Goal: Task Accomplishment & Management: Complete application form

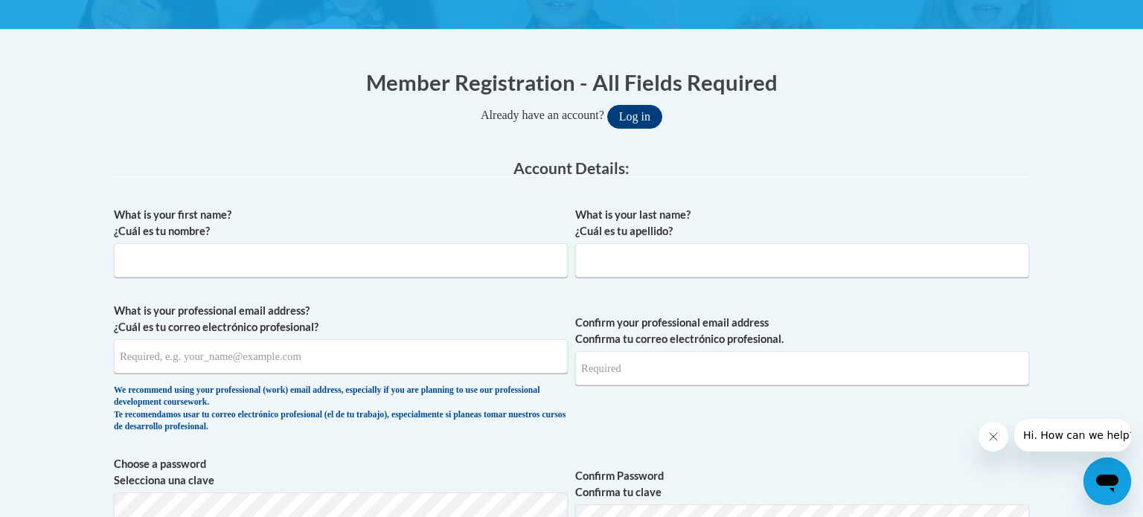
scroll to position [283, 0]
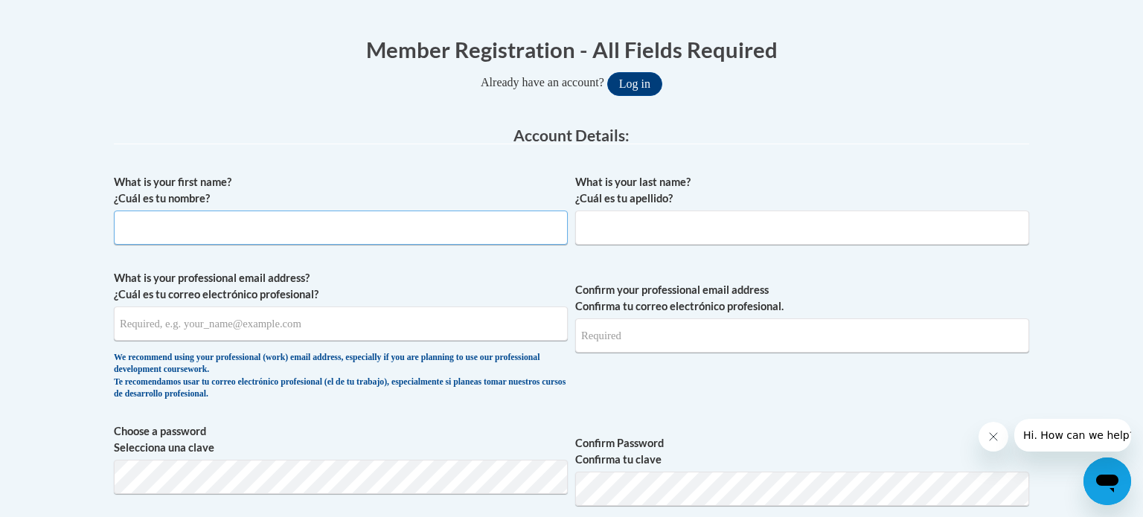
click at [318, 231] on input "What is your first name? ¿Cuál es tu nombre?" at bounding box center [341, 228] width 454 height 34
type input "[PERSON_NAME]"
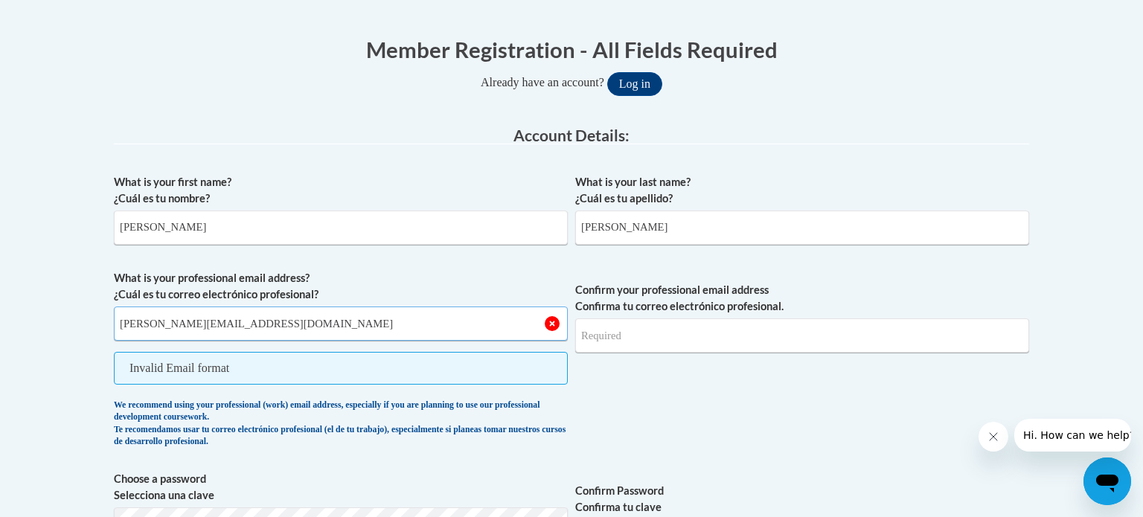
type input "[PERSON_NAME][EMAIL_ADDRESS][DOMAIN_NAME]"
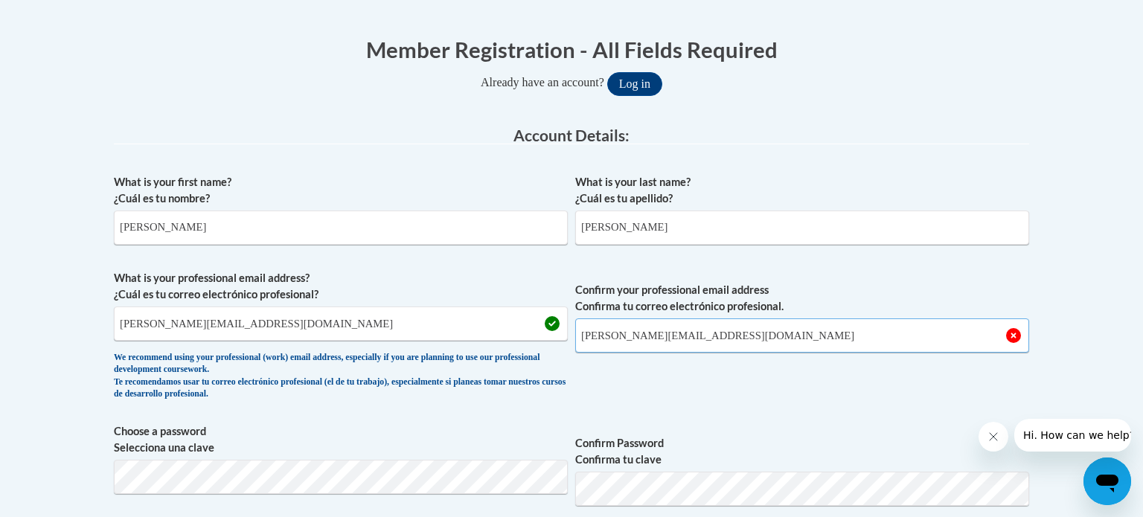
type input "[PERSON_NAME][EMAIL_ADDRESS][DOMAIN_NAME]"
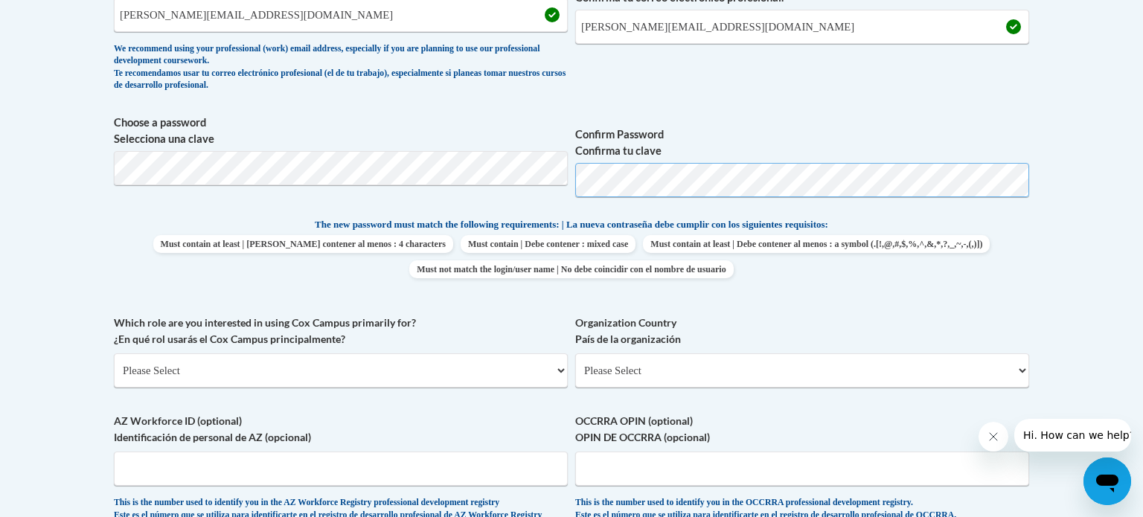
scroll to position [592, 0]
click at [28, 277] on body "This site uses cookies to help improve your learning experience. By continuing …" at bounding box center [571, 316] width 1143 height 1816
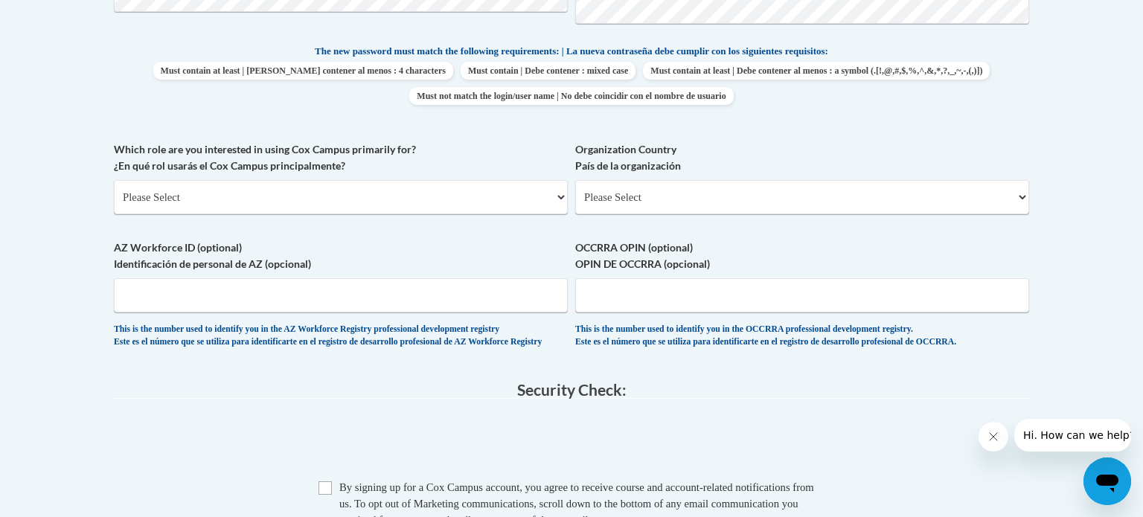
scroll to position [765, 0]
click at [233, 200] on select "Please Select College/University | Colegio/Universidad Community/Nonprofit Part…" at bounding box center [341, 197] width 454 height 34
select select "fbf2d438-af2f-41f8-98f1-81c410e29de3"
click at [114, 180] on select "Please Select College/University | Colegio/Universidad Community/Nonprofit Part…" at bounding box center [341, 197] width 454 height 34
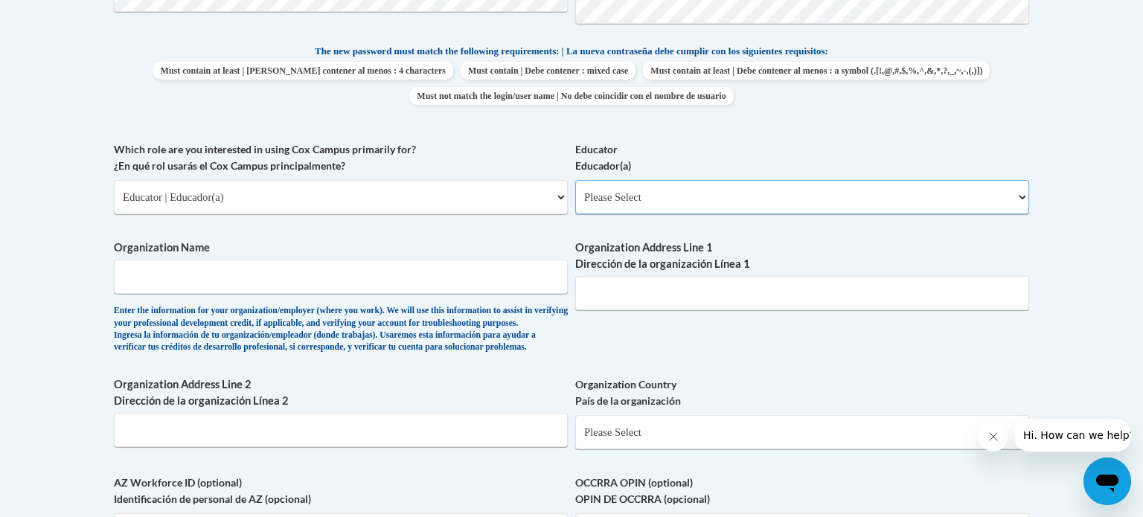
click at [622, 203] on select "Please Select Early Learning/Daycare Teacher/Family Home Care Provider | Maestr…" at bounding box center [802, 197] width 454 height 34
select select "8e40623d-54d0-45cd-9f92-5df65cd3f8cf"
click at [575, 180] on select "Please Select Early Learning/Daycare Teacher/Family Home Care Provider | Maestr…" at bounding box center [802, 197] width 454 height 34
click at [446, 285] on input "Organization Name" at bounding box center [341, 277] width 454 height 34
type input "E"
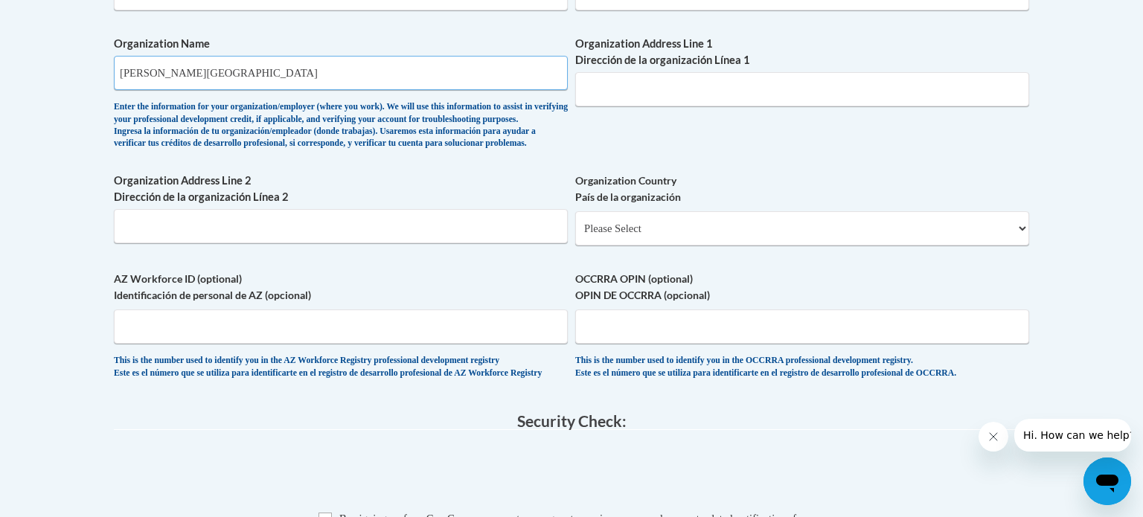
scroll to position [974, 0]
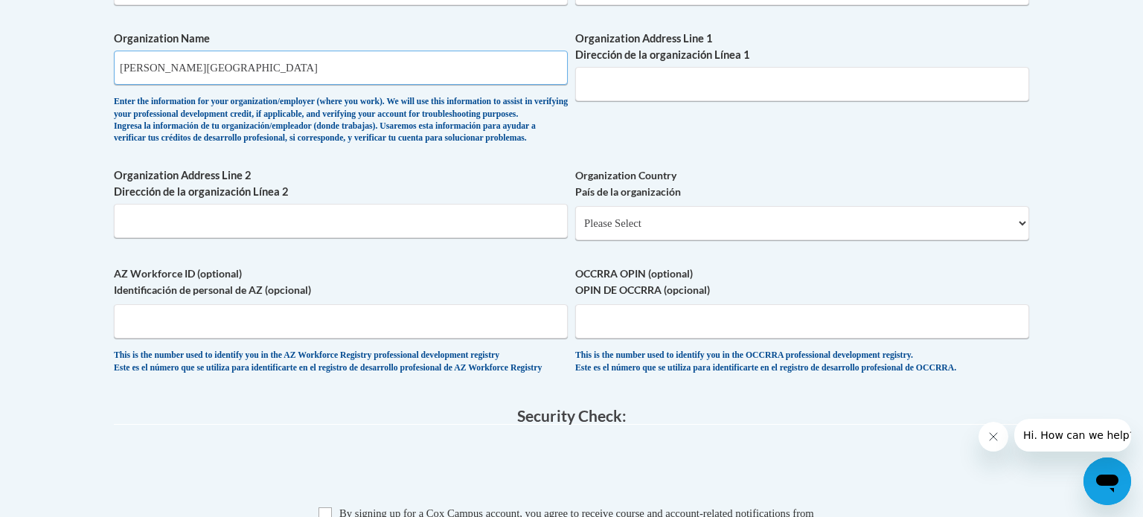
type input "[PERSON_NAME][GEOGRAPHIC_DATA]"
click at [944, 240] on select "Please Select [GEOGRAPHIC_DATA] | [GEOGRAPHIC_DATA] Outside of [GEOGRAPHIC_DATA…" at bounding box center [802, 223] width 454 height 34
select select "ad49bcad-a171-4b2e-b99c-48b446064914"
click at [575, 230] on select "Please Select [GEOGRAPHIC_DATA] | [GEOGRAPHIC_DATA] Outside of [GEOGRAPHIC_DATA…" at bounding box center [802, 223] width 454 height 34
select select
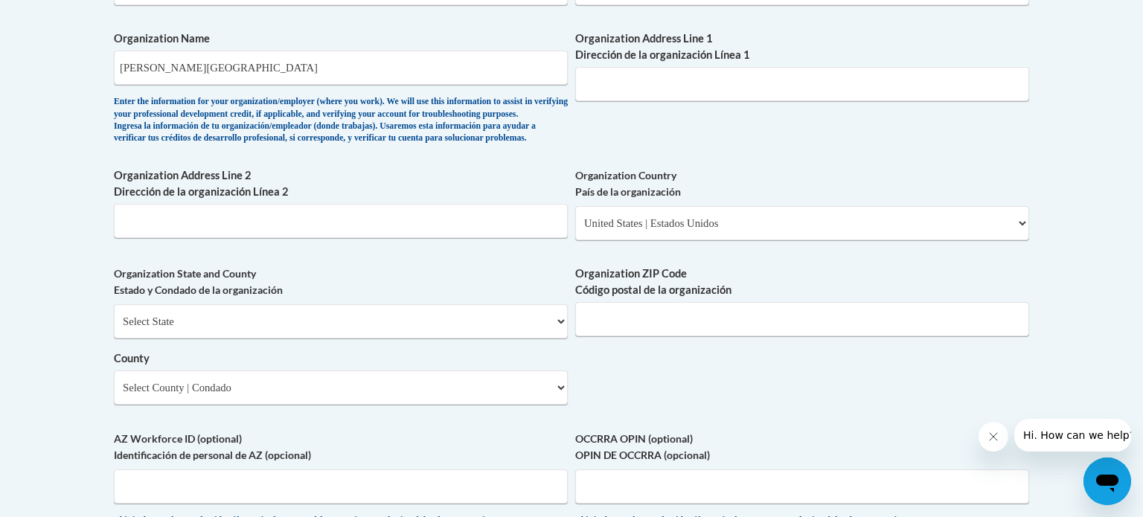
click at [897, 295] on label "Organization ZIP Code Código postal de la organización" at bounding box center [802, 282] width 454 height 33
click at [897, 302] on input "Organization ZIP Code Código postal de la organización" at bounding box center [802, 319] width 454 height 34
click at [757, 94] on input "Organization Address Line 1 Dirección de la organización Línea 1" at bounding box center [802, 84] width 454 height 34
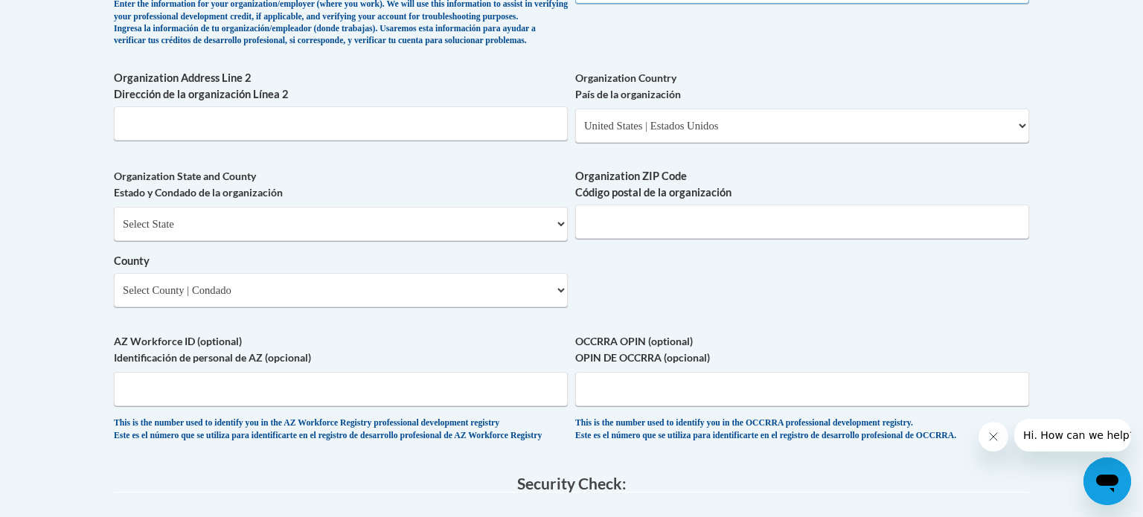
scroll to position [1075, 0]
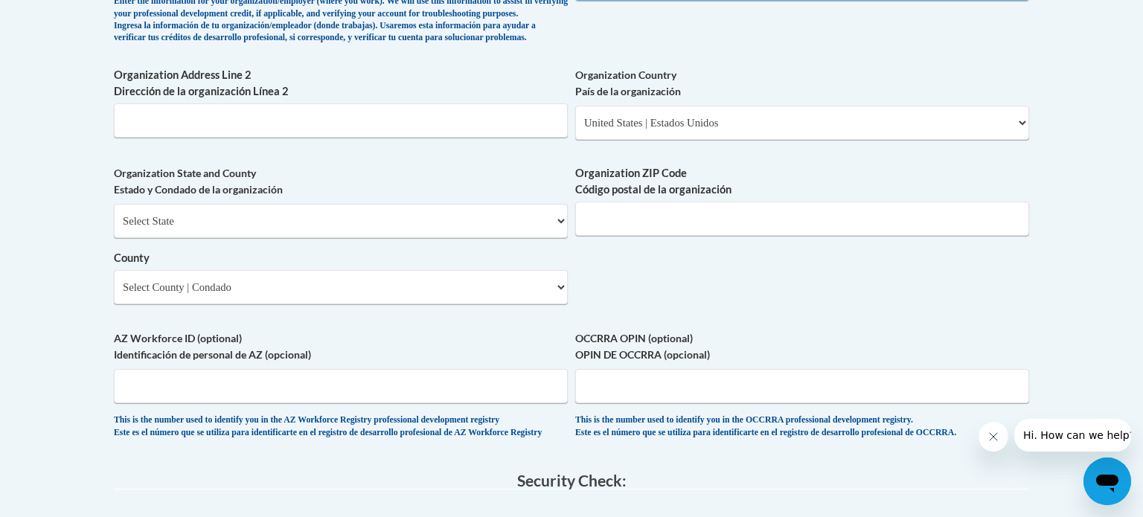
type input "[STREET_ADDRESS]"
click at [233, 238] on select "Select State [US_STATE] [US_STATE] [US_STATE] [US_STATE] [US_STATE] [US_STATE] …" at bounding box center [341, 221] width 454 height 34
select select "[US_STATE]"
click at [114, 228] on select "Select State [US_STATE] [US_STATE] [US_STATE] [US_STATE] [US_STATE] [US_STATE] …" at bounding box center [341, 221] width 454 height 34
click at [708, 236] on input "Organization ZIP Code Código postal de la organización" at bounding box center [802, 219] width 454 height 34
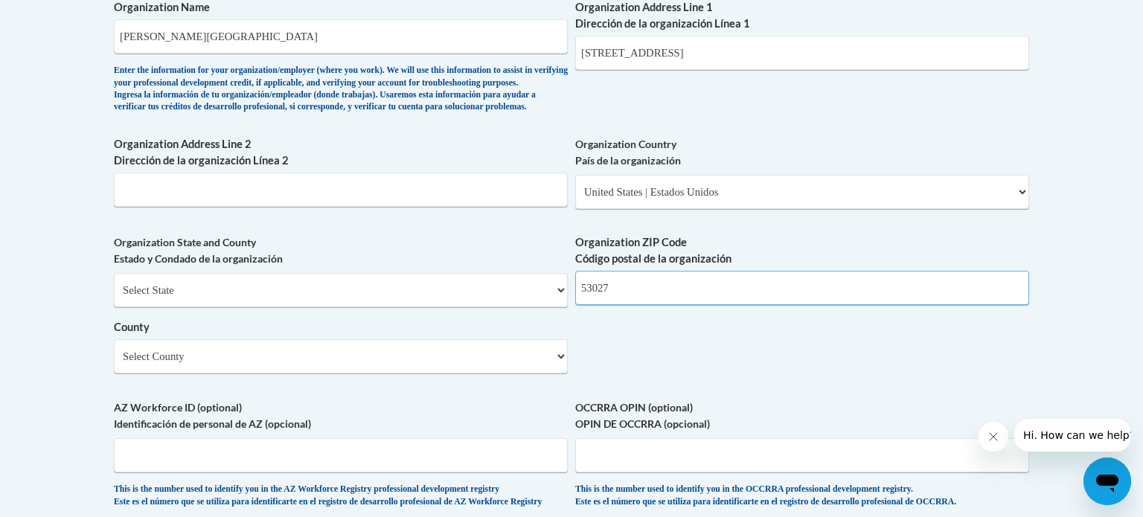
scroll to position [1003, 0]
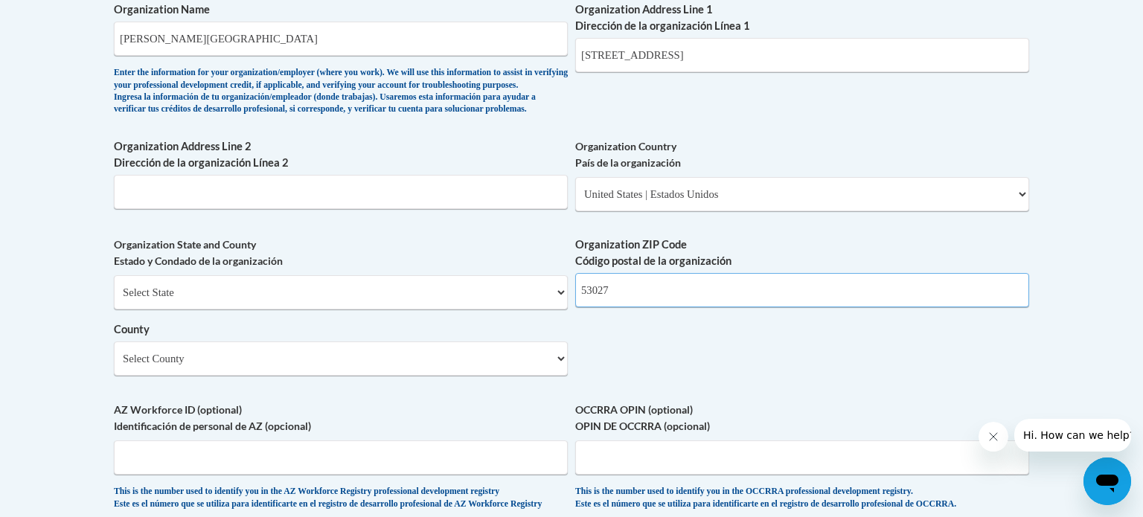
type input "53027"
click at [827, 60] on input "[STREET_ADDRESS]" at bounding box center [802, 55] width 454 height 34
type input "[STREET_ADDRESS]"
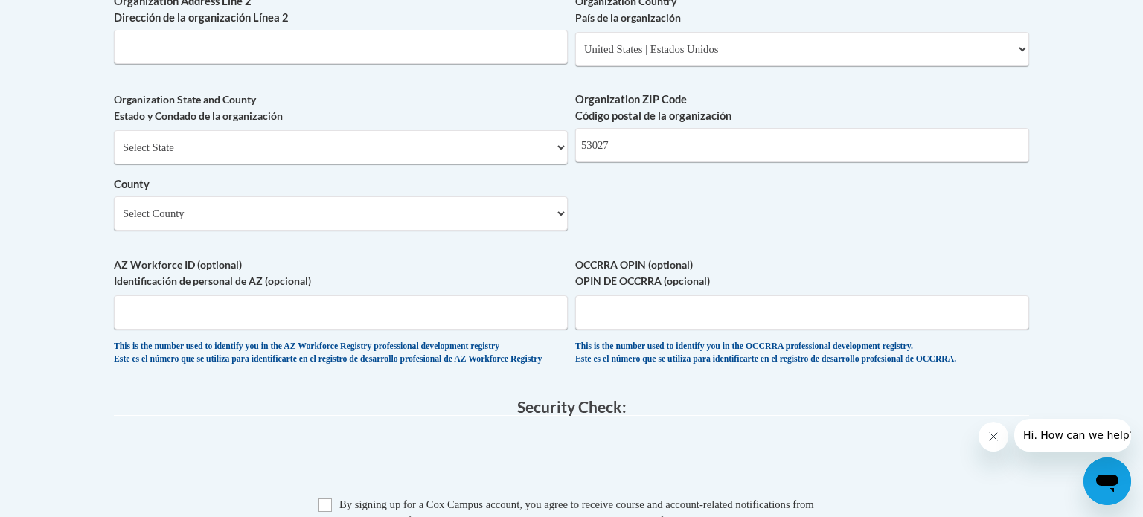
scroll to position [1150, 0]
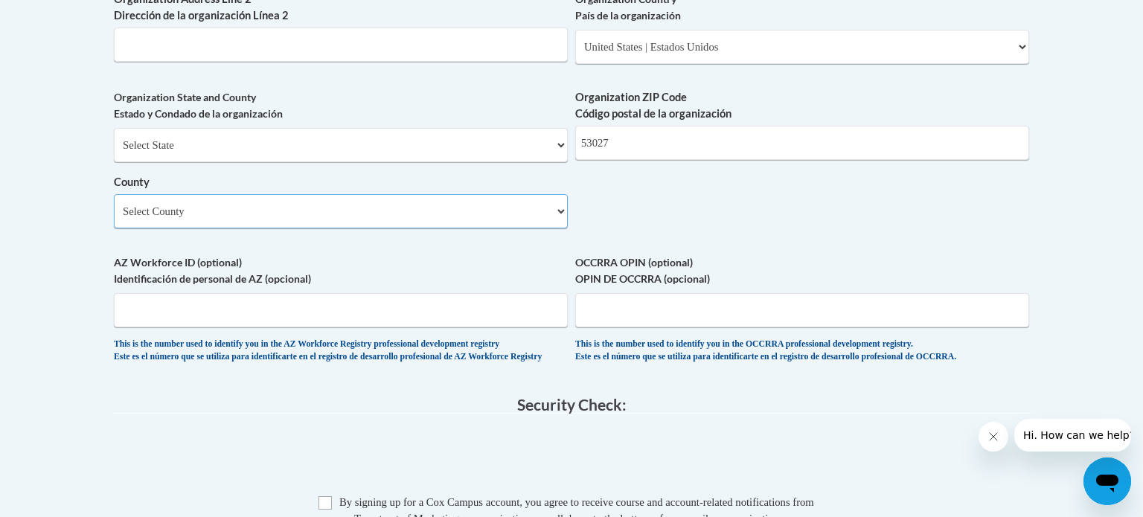
click at [484, 225] on select "Select County [GEOGRAPHIC_DATA] [GEOGRAPHIC_DATA] [PERSON_NAME][GEOGRAPHIC_DATA…" at bounding box center [341, 211] width 454 height 34
select select "[US_STATE]"
click at [114, 218] on select "Select County [GEOGRAPHIC_DATA] [GEOGRAPHIC_DATA] [PERSON_NAME][GEOGRAPHIC_DATA…" at bounding box center [341, 211] width 454 height 34
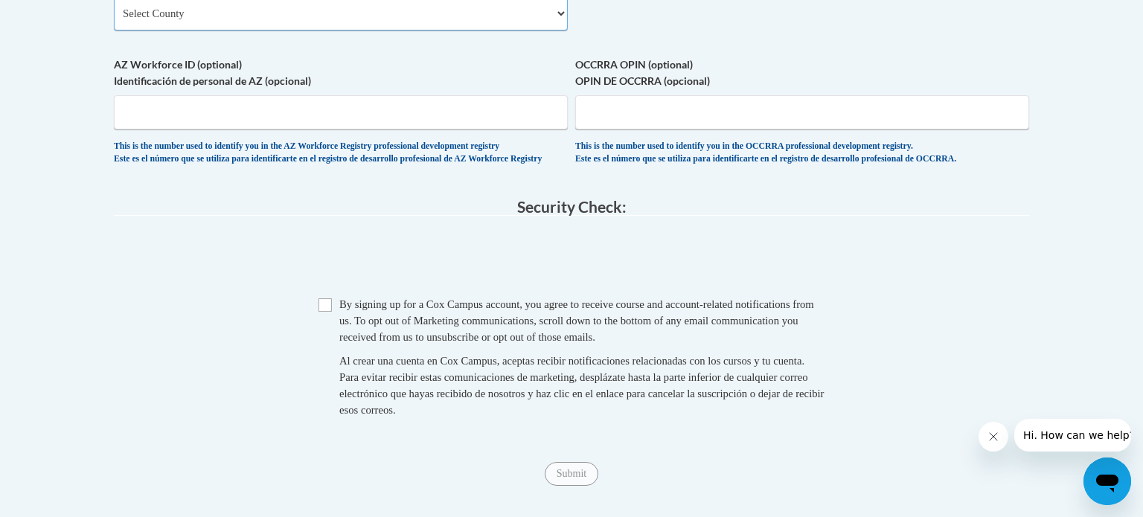
scroll to position [1359, 0]
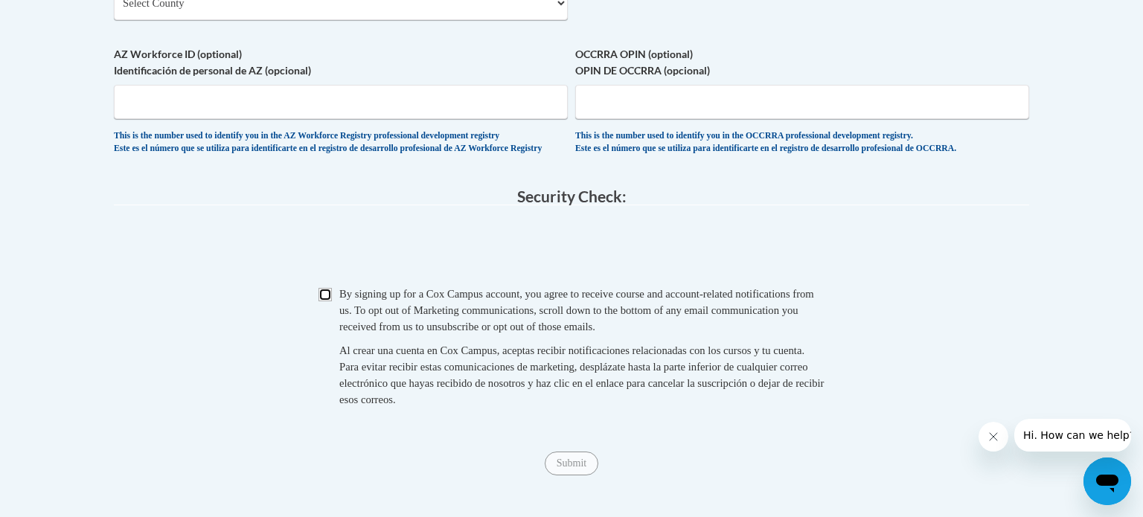
click at [323, 301] on input "Checkbox" at bounding box center [324, 294] width 13 height 13
checkbox input "true"
click at [563, 476] on input "Submit" at bounding box center [572, 464] width 54 height 24
